Goal: Find specific page/section: Find specific page/section

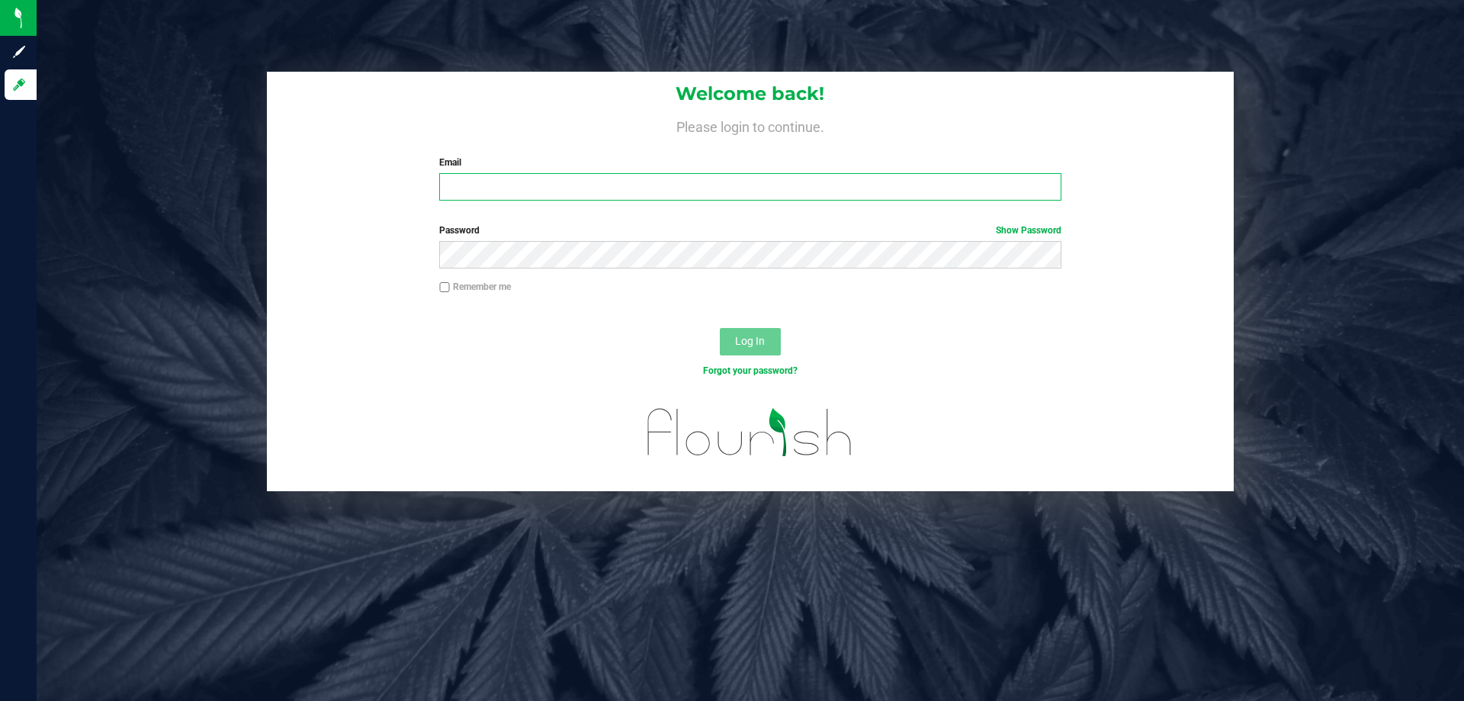
click at [545, 188] on input "Email" at bounding box center [750, 186] width 622 height 27
type input "[EMAIL_ADDRESS][DOMAIN_NAME]"
click at [720, 328] on button "Log In" at bounding box center [750, 341] width 61 height 27
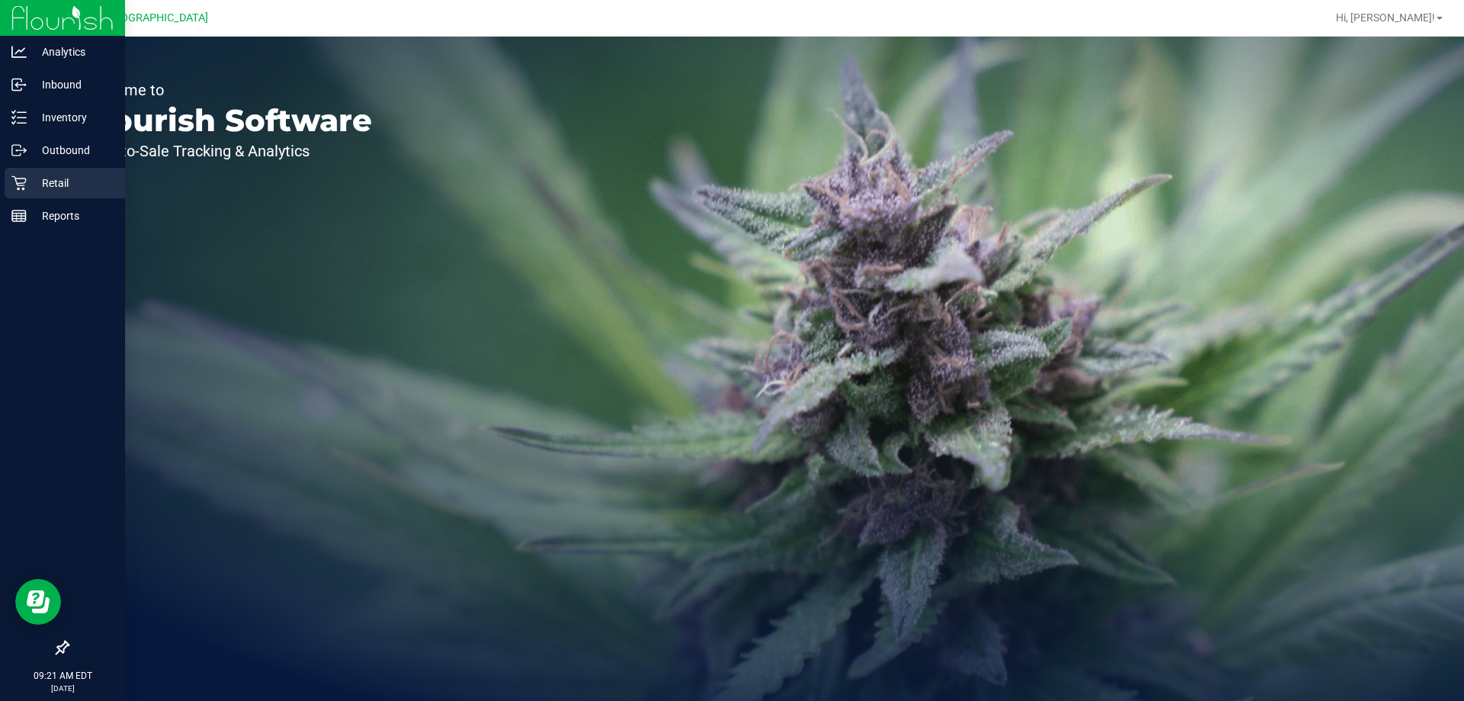
click at [66, 175] on p "Retail" at bounding box center [73, 183] width 92 height 18
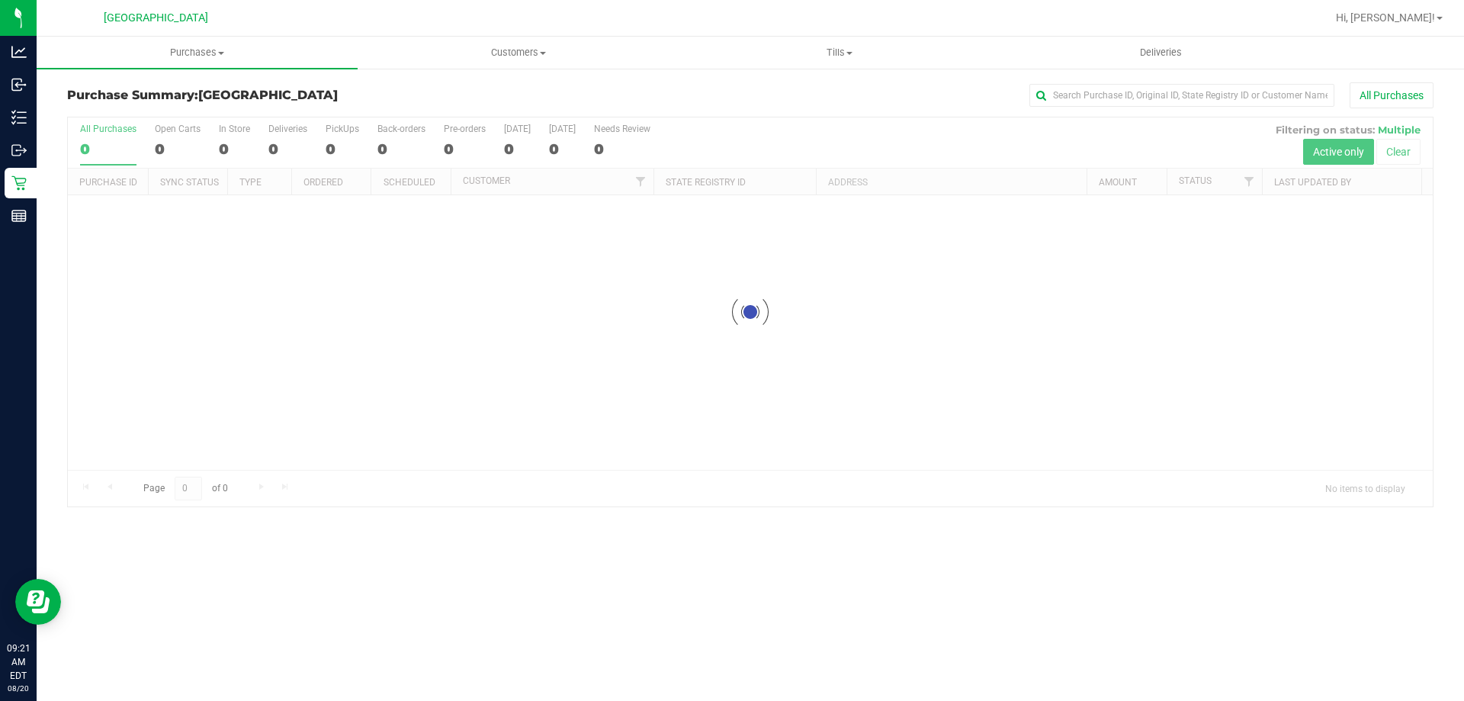
click at [198, 8] on div "[GEOGRAPHIC_DATA]" at bounding box center [155, 18] width 223 height 24
click at [175, 60] on uib-tab-heading "Purchases Summary of purchases Fulfillment All purchases" at bounding box center [197, 53] width 321 height 32
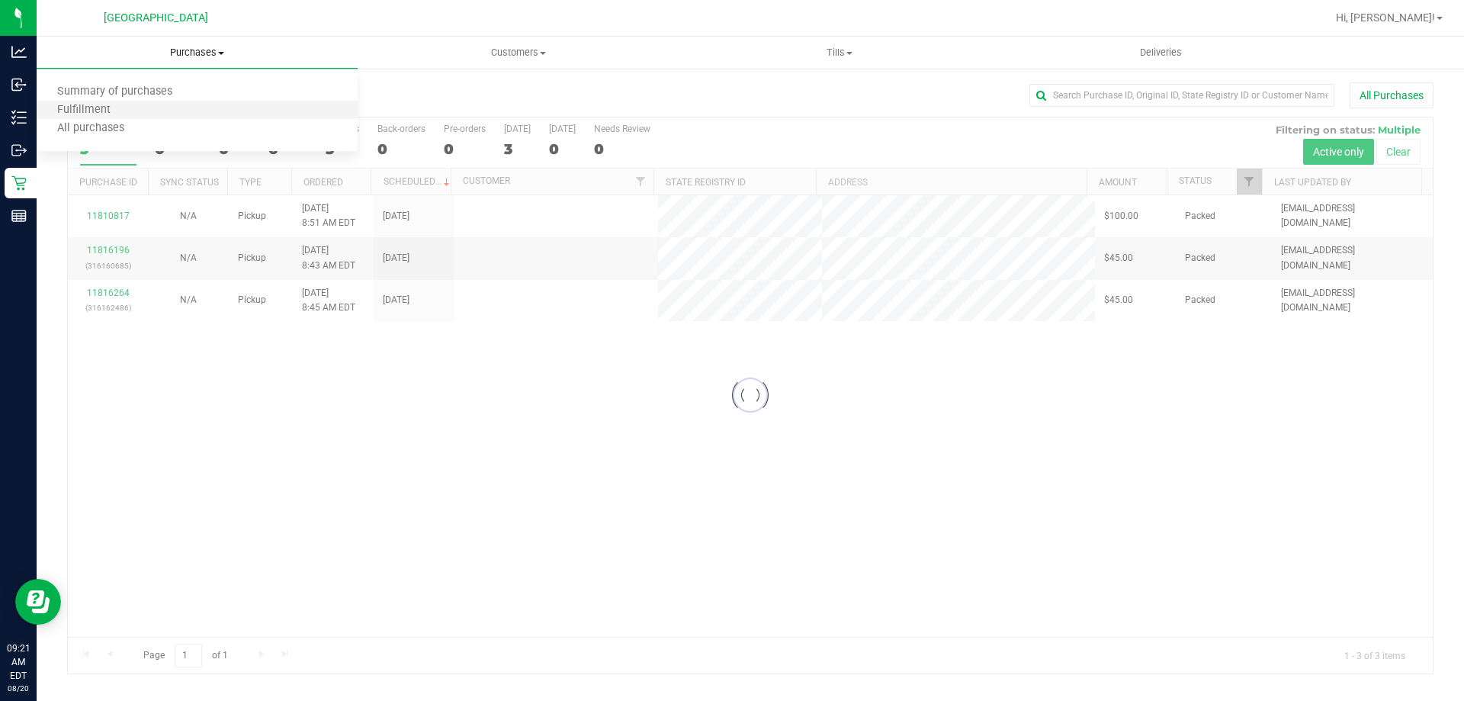
click at [142, 106] on li "Fulfillment" at bounding box center [197, 110] width 321 height 18
